Goal: Transaction & Acquisition: Purchase product/service

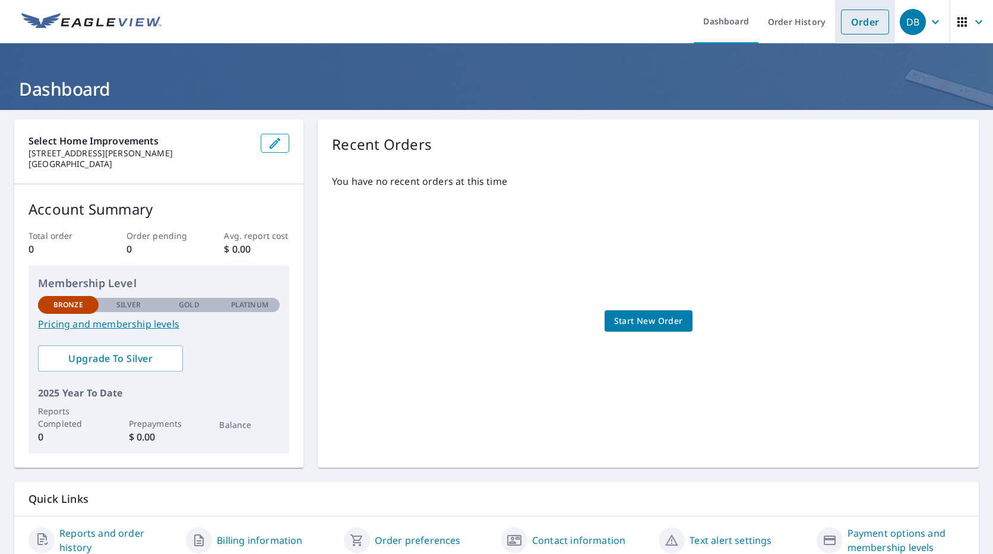
click at [872, 17] on link "Order" at bounding box center [865, 22] width 48 height 25
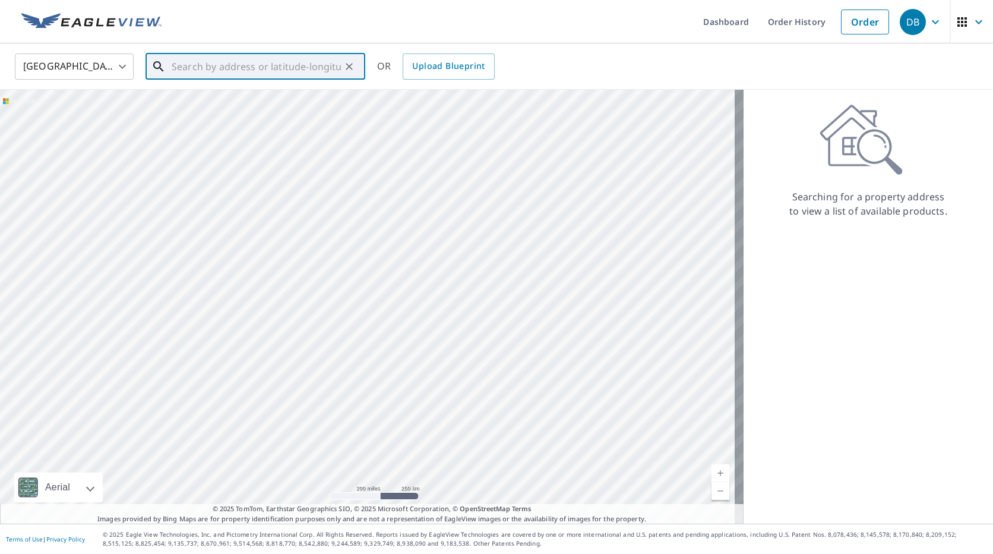
click at [235, 71] on input "text" at bounding box center [256, 66] width 169 height 33
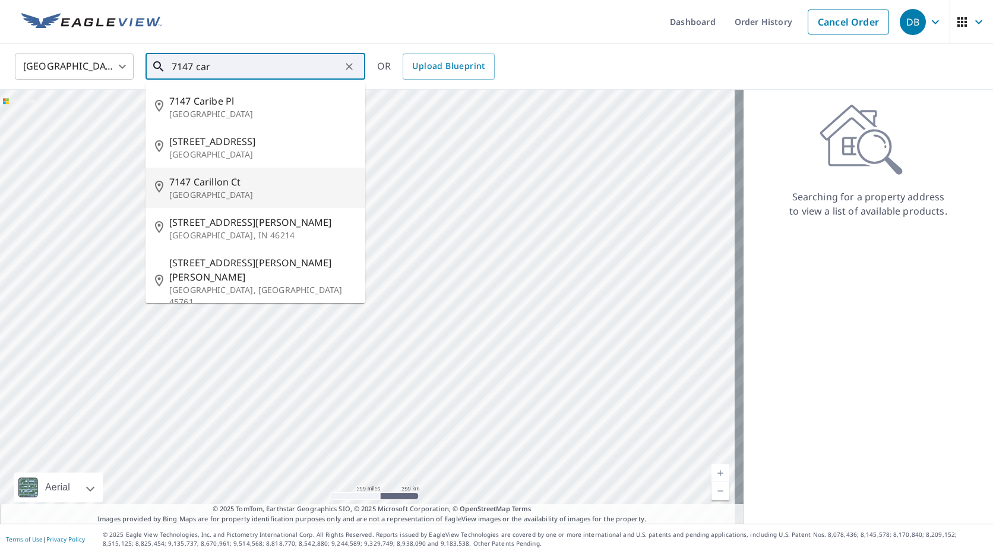
click at [230, 193] on p "[GEOGRAPHIC_DATA]" at bounding box center [262, 195] width 187 height 12
type input "[STREET_ADDRESS]"
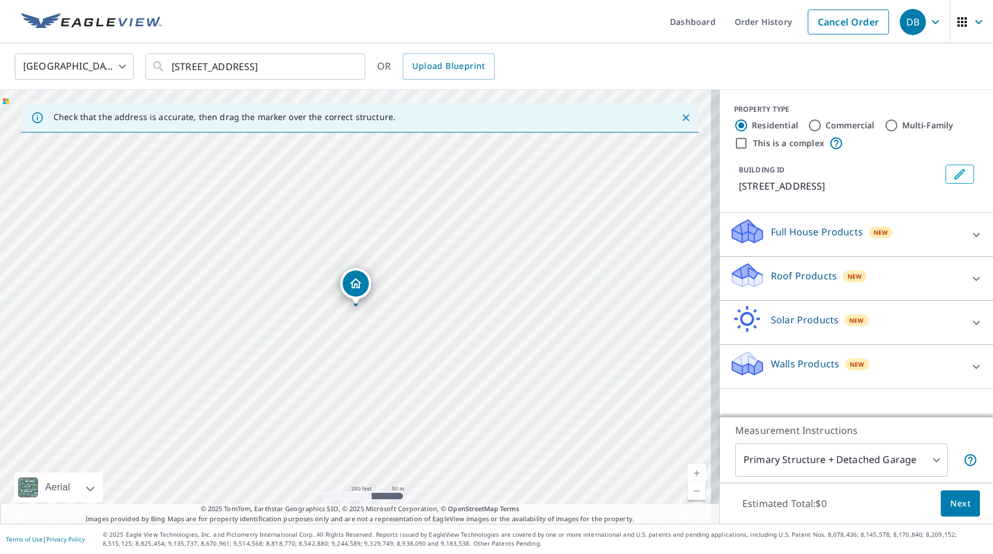
click at [362, 287] on icon "Dropped pin, building 1, Residential property, 7147 Carillon Ct Rohnert Park, C…" at bounding box center [356, 283] width 14 height 14
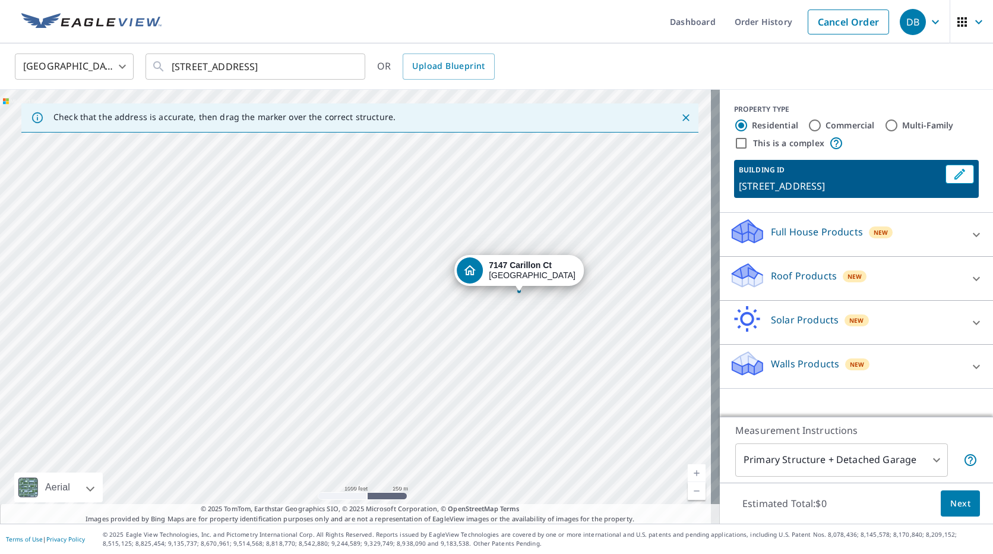
click at [962, 503] on button "Next" at bounding box center [960, 503] width 39 height 27
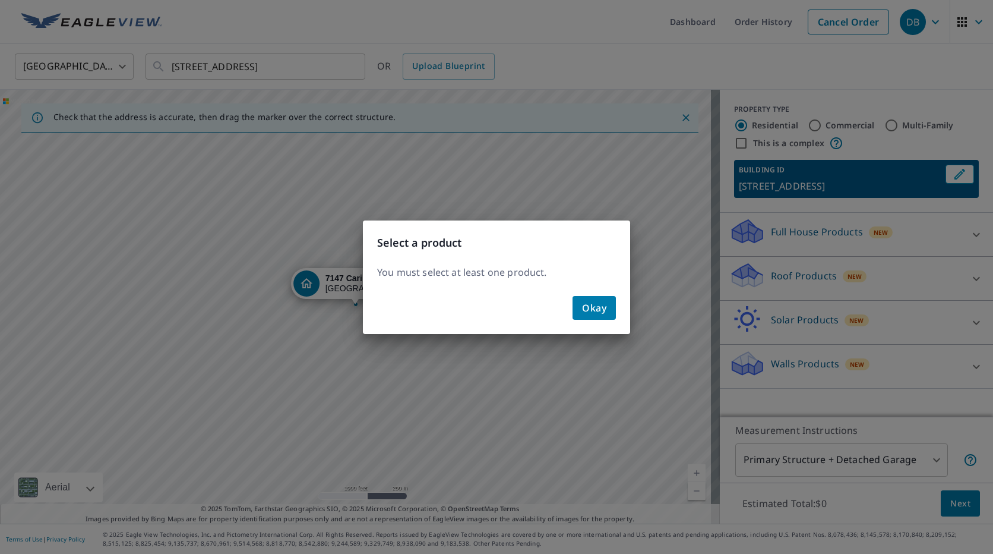
click at [592, 305] on span "Okay" at bounding box center [594, 307] width 24 height 17
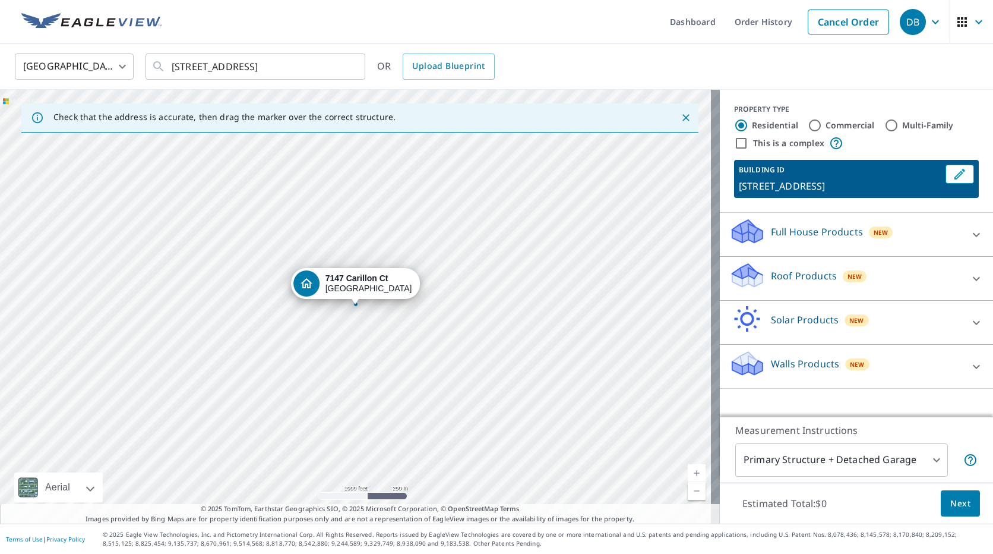
click at [813, 291] on div "Roof Products New" at bounding box center [846, 278] width 233 height 34
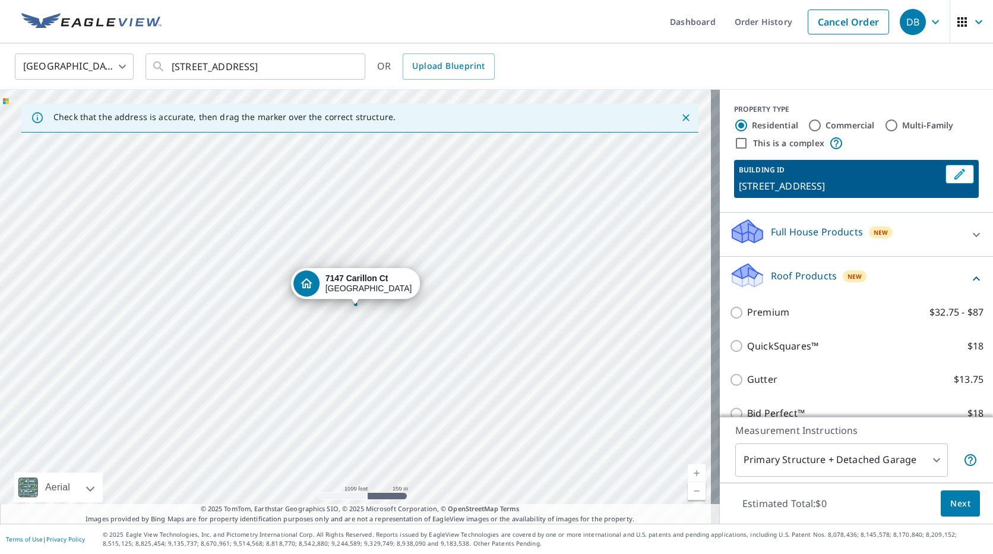
scroll to position [59, 0]
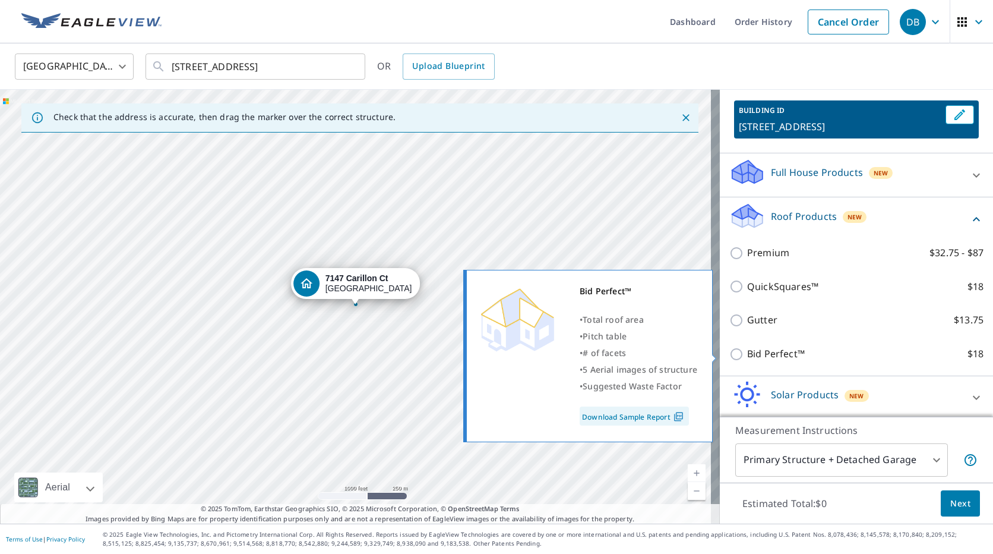
click at [779, 348] on p "Bid Perfect™" at bounding box center [776, 353] width 58 height 15
click at [747, 348] on input "Bid Perfect™ $18" at bounding box center [739, 354] width 18 height 14
checkbox input "true"
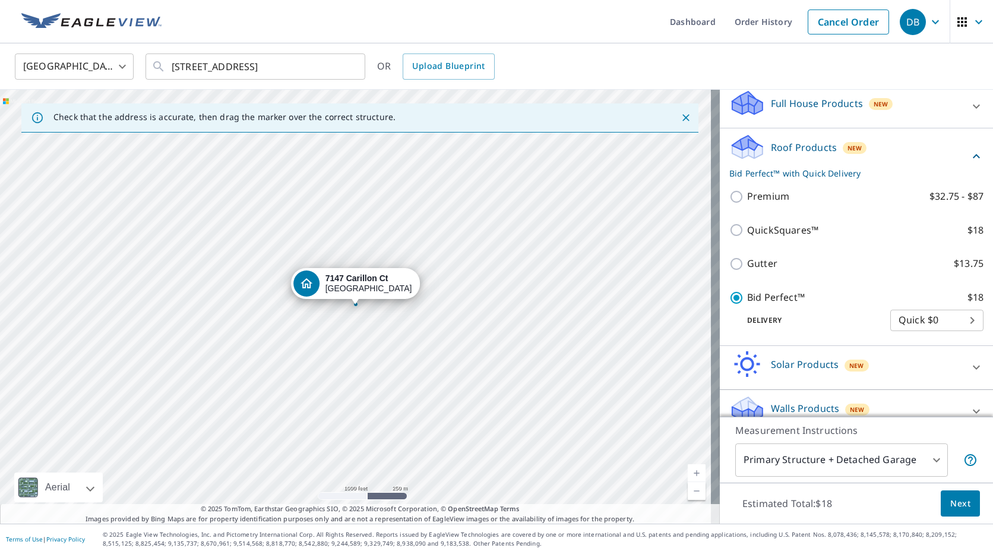
scroll to position [146, 0]
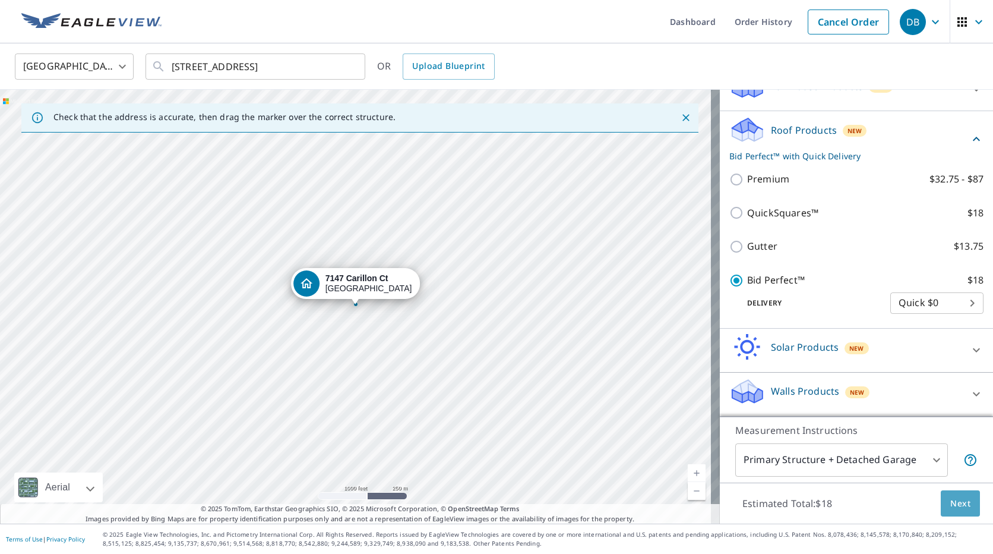
click at [941, 492] on button "Next" at bounding box center [960, 503] width 39 height 27
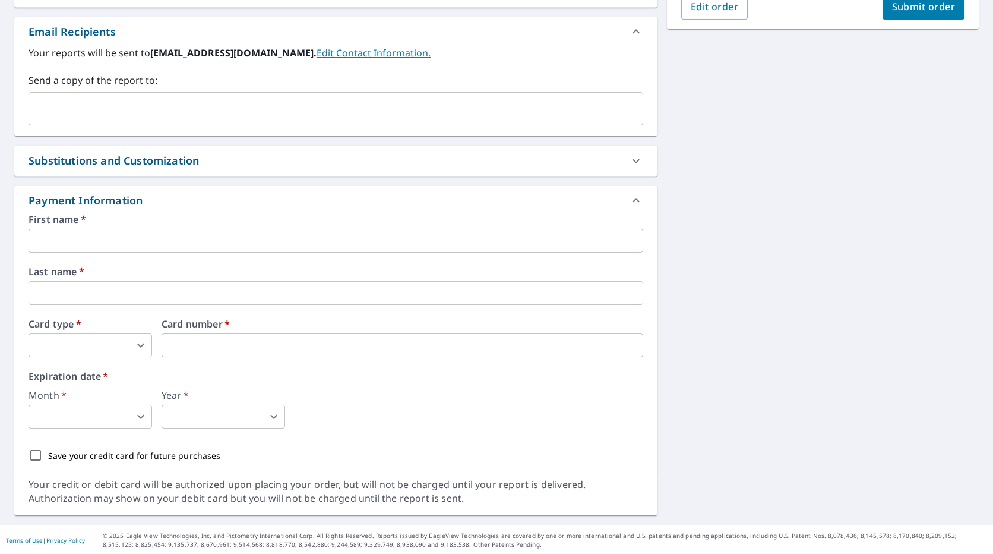
scroll to position [351, 0]
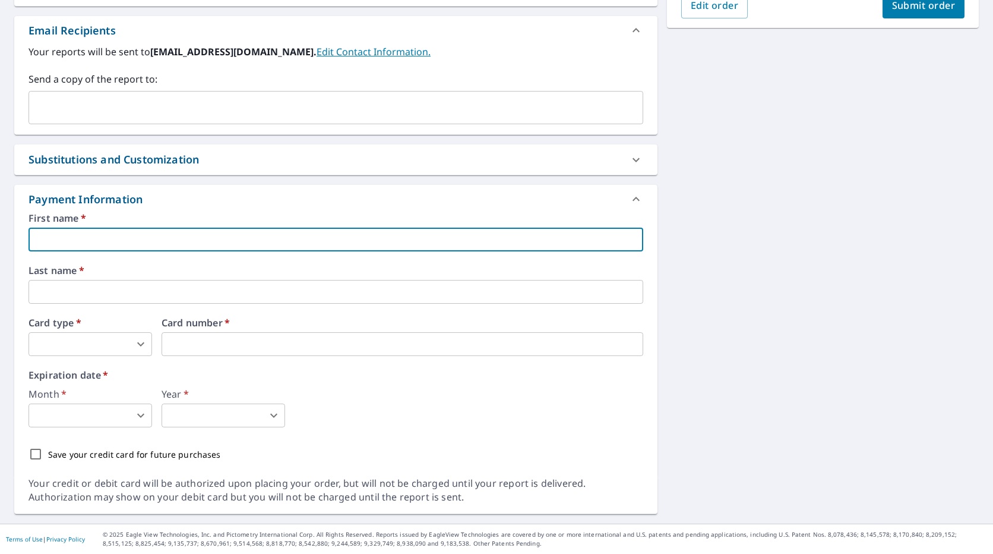
click at [100, 231] on input "text" at bounding box center [336, 240] width 615 height 24
type input "[PERSON_NAME]"
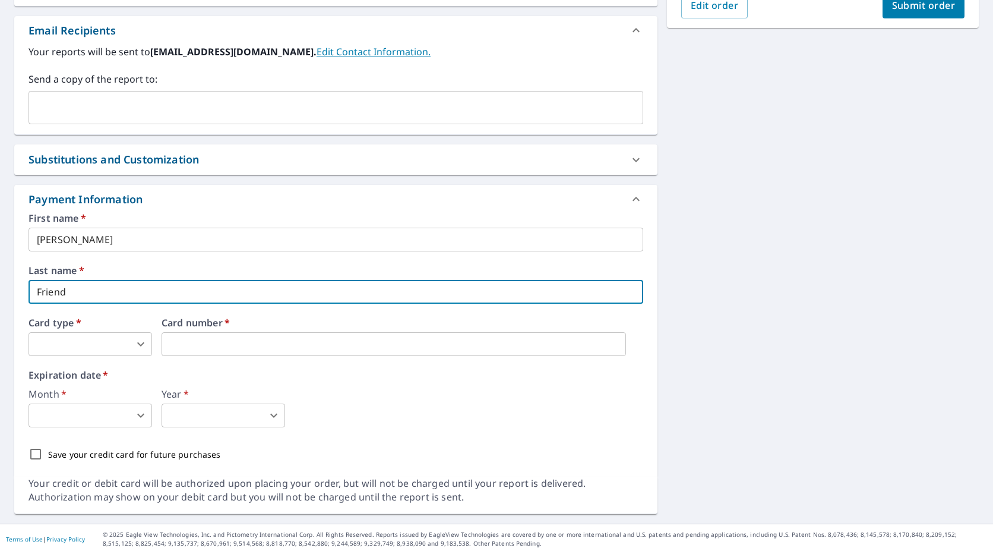
type input "Friend"
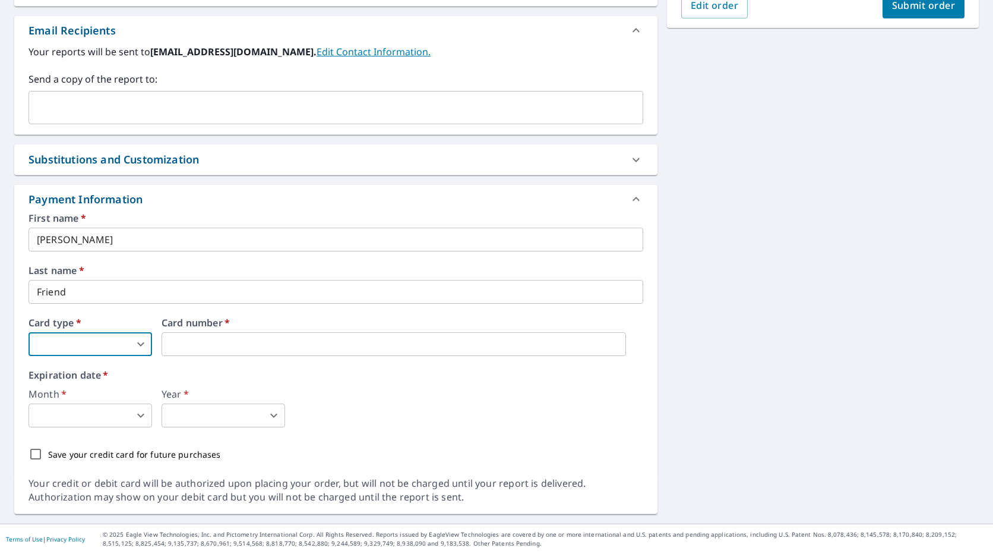
click at [94, 347] on body "DB DB Dashboard Order History Cancel Order DB Dashboard / Finalize Order Finali…" at bounding box center [496, 277] width 993 height 554
click at [94, 347] on div at bounding box center [496, 277] width 993 height 554
click at [93, 350] on body "DB DB Dashboard Order History Cancel Order DB Dashboard / Finalize Order Finali…" at bounding box center [496, 277] width 993 height 554
click at [78, 390] on li "Visa" at bounding box center [91, 392] width 124 height 21
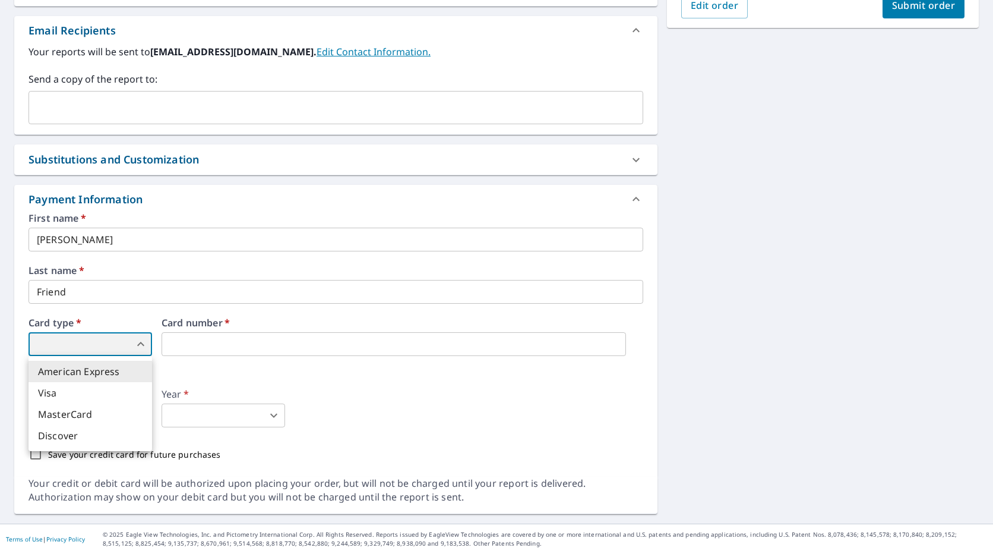
type input "2"
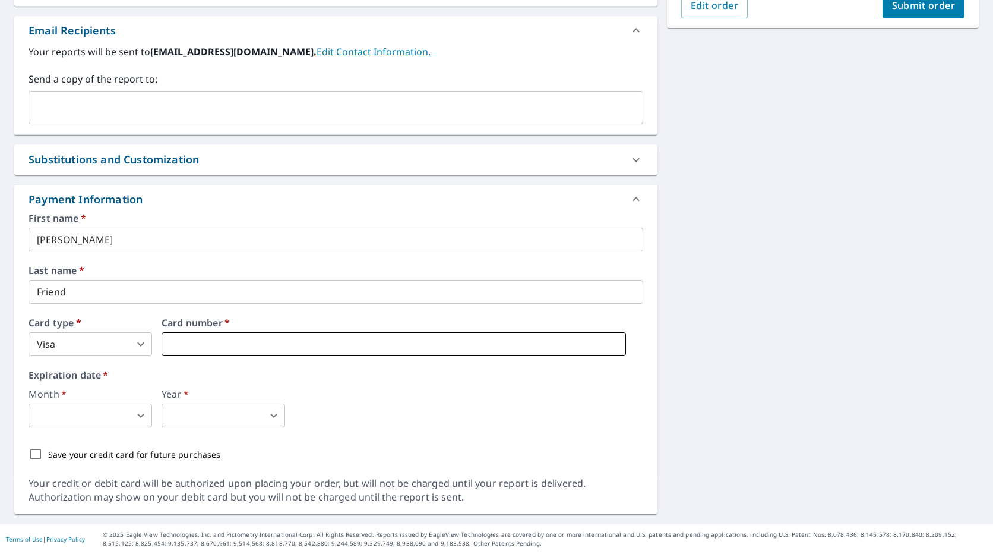
click at [196, 355] on iframe at bounding box center [394, 344] width 465 height 24
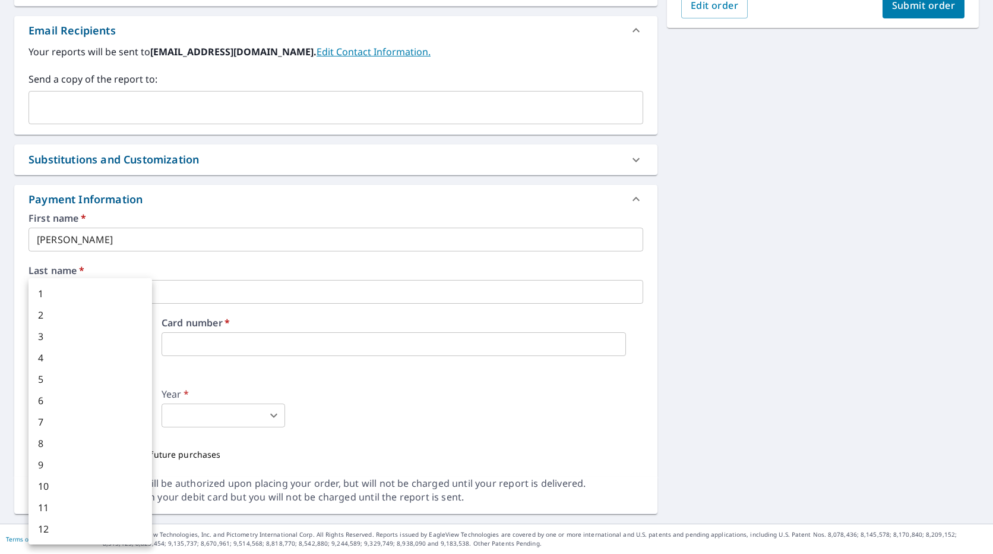
click at [130, 409] on body "DB DB Dashboard Order History Cancel Order DB Dashboard / Finalize Order Finali…" at bounding box center [496, 277] width 993 height 554
click at [43, 338] on li "3" at bounding box center [91, 336] width 124 height 21
type input "3"
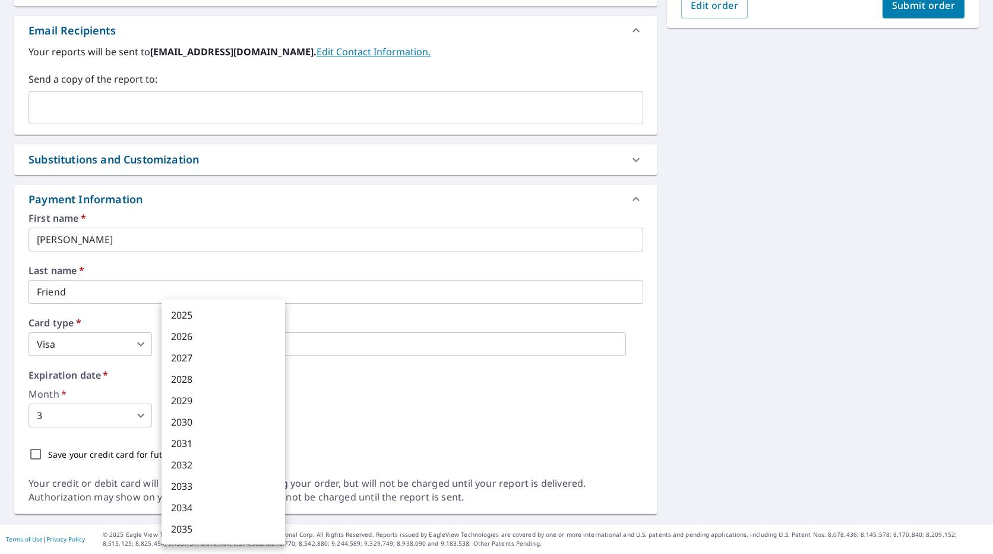
click at [222, 413] on body "DB DB Dashboard Order History Cancel Order DB Dashboard / Finalize Order Finali…" at bounding box center [496, 277] width 993 height 554
click at [168, 403] on li "2029" at bounding box center [224, 400] width 124 height 21
type input "2029"
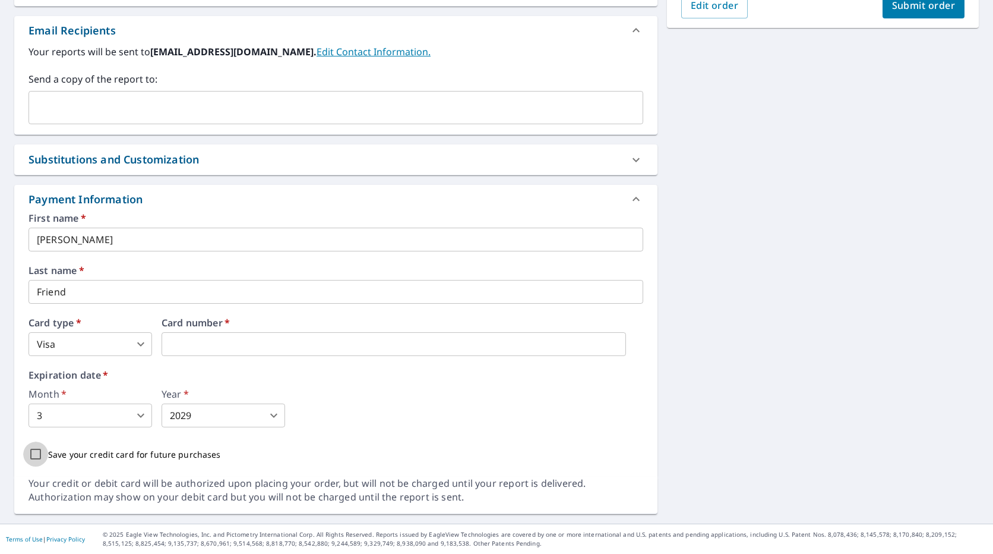
click at [37, 459] on input "Save your credit card for future purchases" at bounding box center [35, 453] width 25 height 25
checkbox input "true"
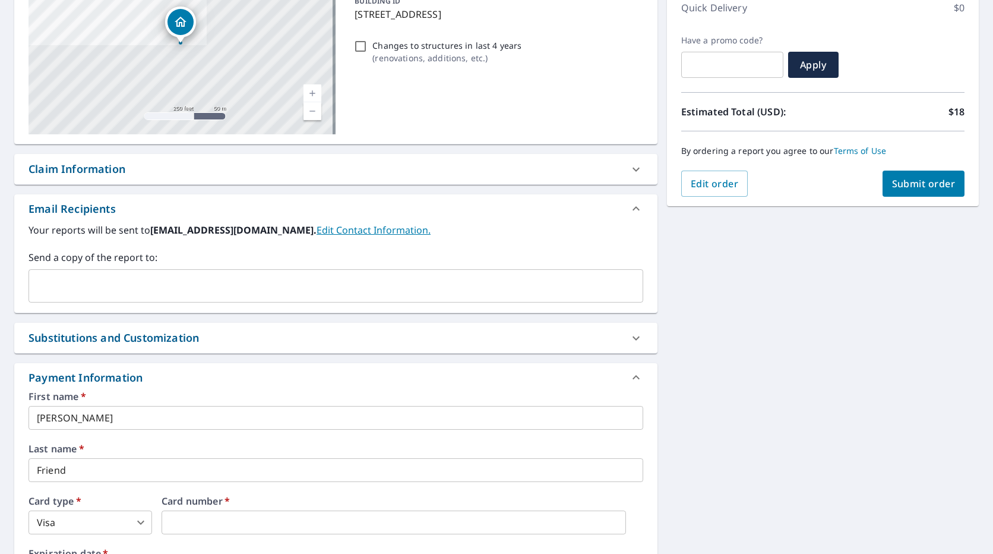
scroll to position [113, 0]
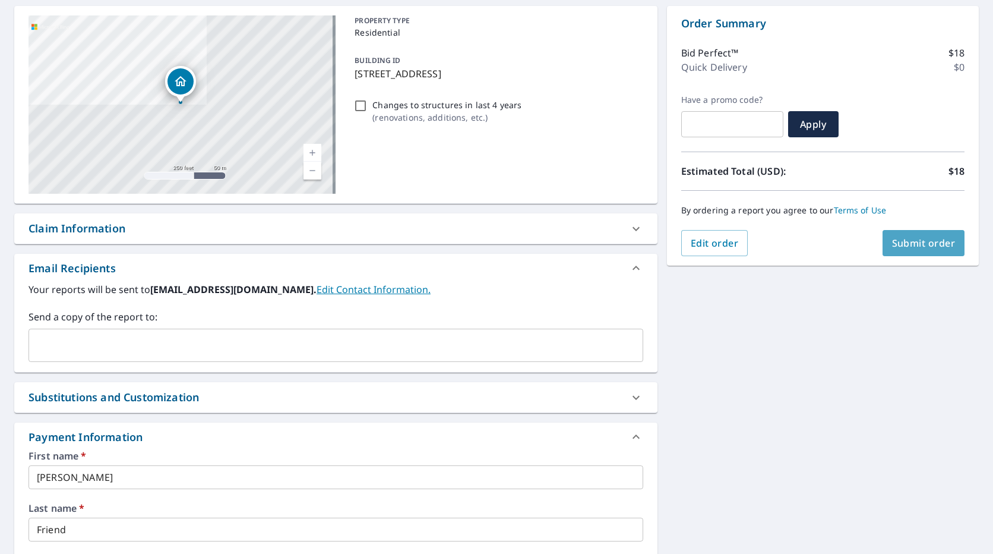
click at [886, 252] on button "Submit order" at bounding box center [924, 243] width 83 height 26
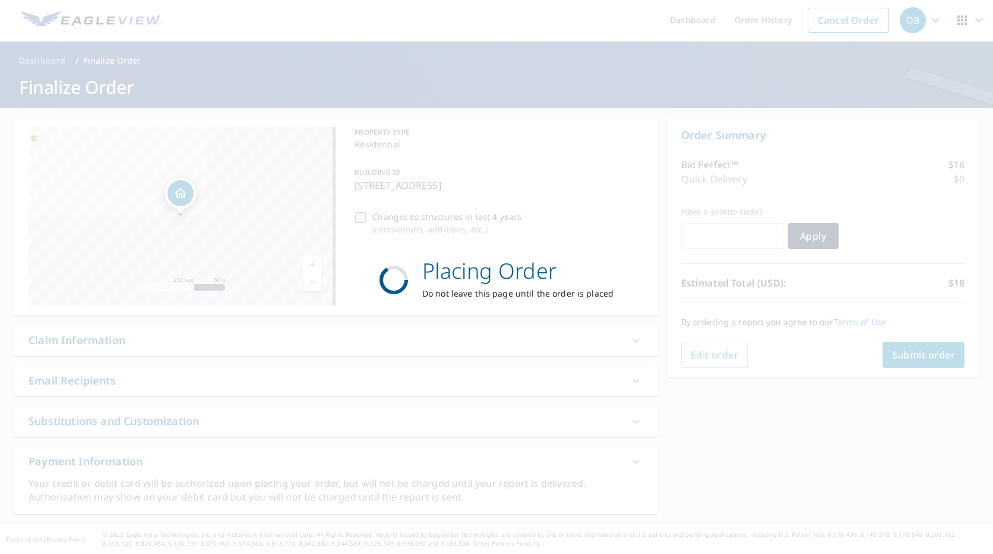
scroll to position [2, 0]
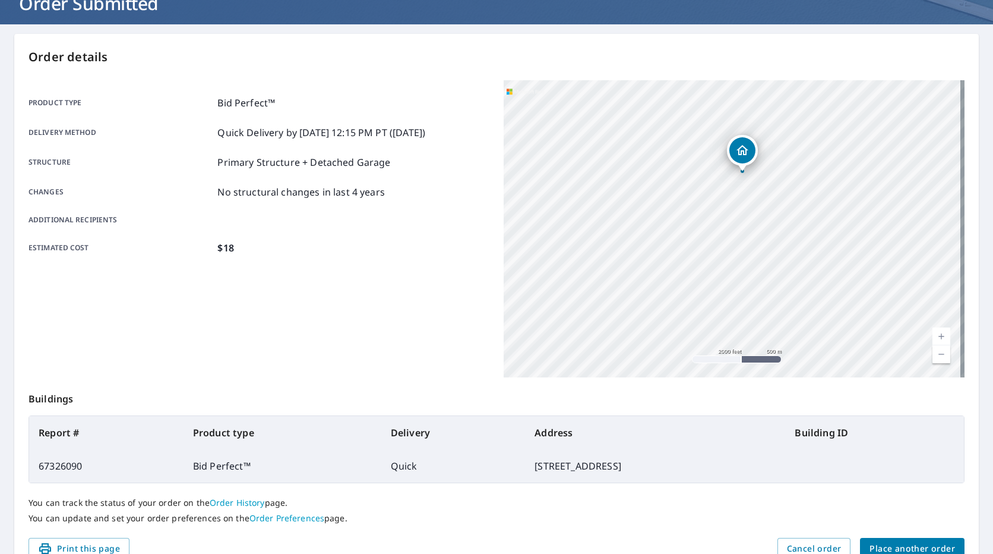
scroll to position [27, 0]
